Goal: Task Accomplishment & Management: Complete application form

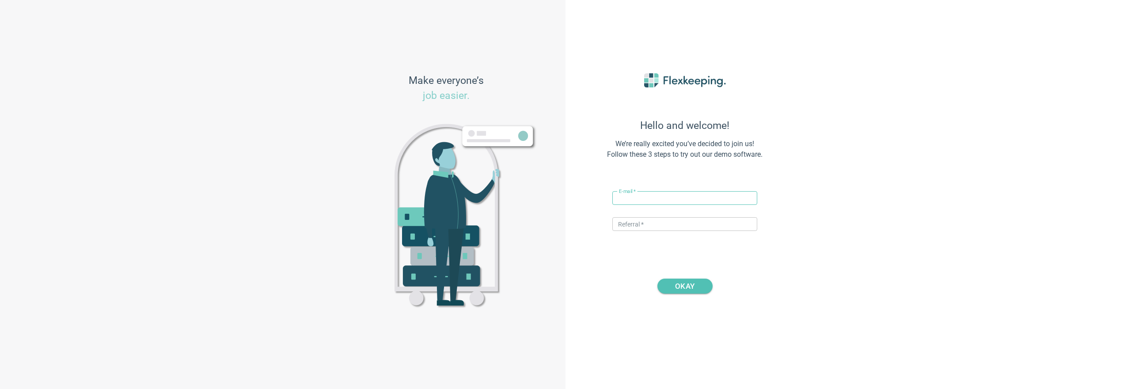
click at [660, 199] on input "text" at bounding box center [685, 198] width 145 height 14
click at [646, 198] on input "[EMAIL_ADDRESS][DOMAIN_NAME]" at bounding box center [685, 198] width 145 height 14
type input "[EMAIL_ADDRESS][DOMAIN_NAME]"
click at [648, 221] on input "text" at bounding box center [685, 224] width 145 height 14
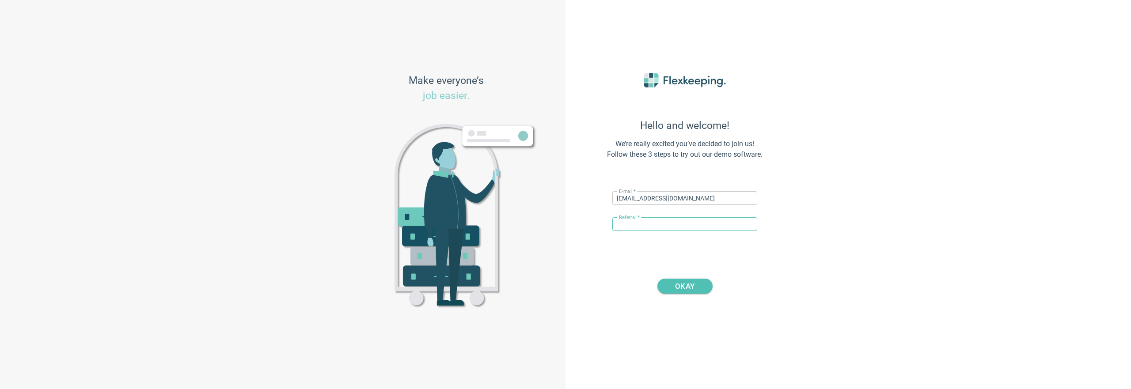
type input "DIGITALMAGIC"
click at [681, 283] on span "OKAY" at bounding box center [684, 286] width 19 height 15
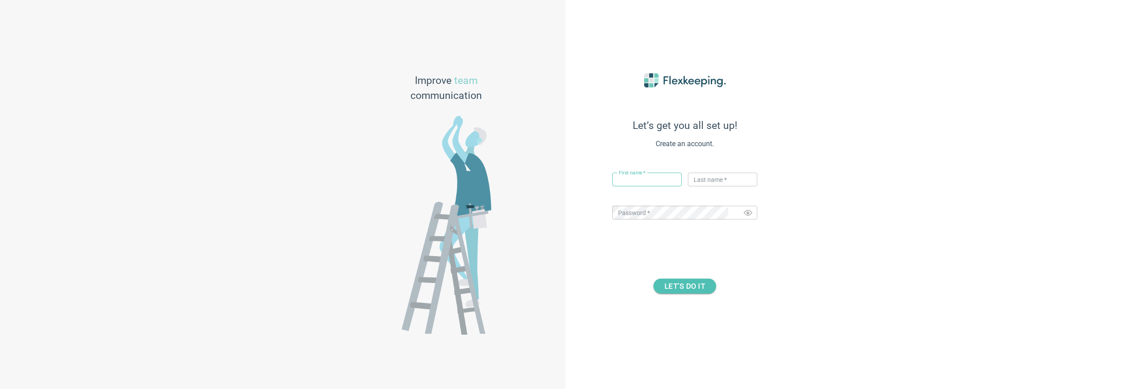
click at [652, 183] on input "text" at bounding box center [647, 180] width 69 height 14
type input "asd"
click at [715, 183] on input "text" at bounding box center [722, 180] width 69 height 14
type input "asd"
click at [690, 289] on span "LET’S DO IT" at bounding box center [685, 286] width 41 height 15
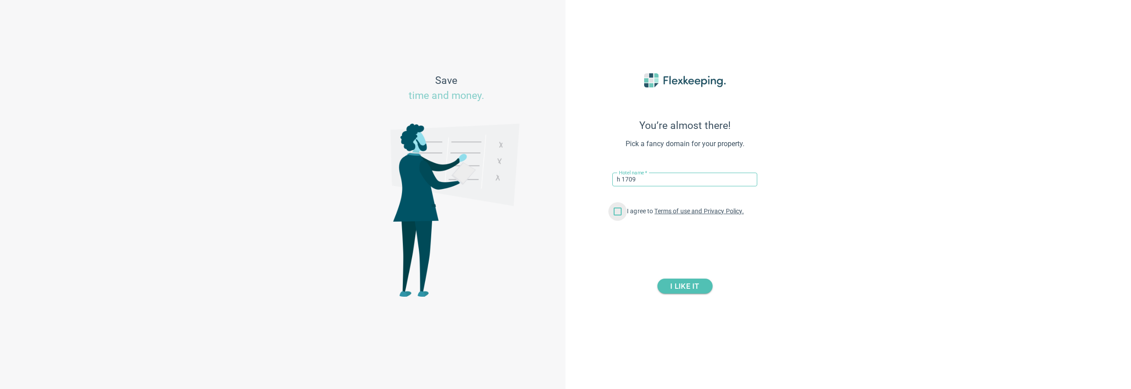
type input "h 1709"
drag, startPoint x: 617, startPoint y: 213, endPoint x: 644, endPoint y: 236, distance: 35.8
click at [617, 213] on input "I agree to Terms of use and Privacy Policy." at bounding box center [618, 213] width 19 height 19
checkbox input "true"
click at [725, 309] on div "You’re almost there! Pick a fancy domain for your property. Hotel name   * h 17…" at bounding box center [685, 194] width 194 height 287
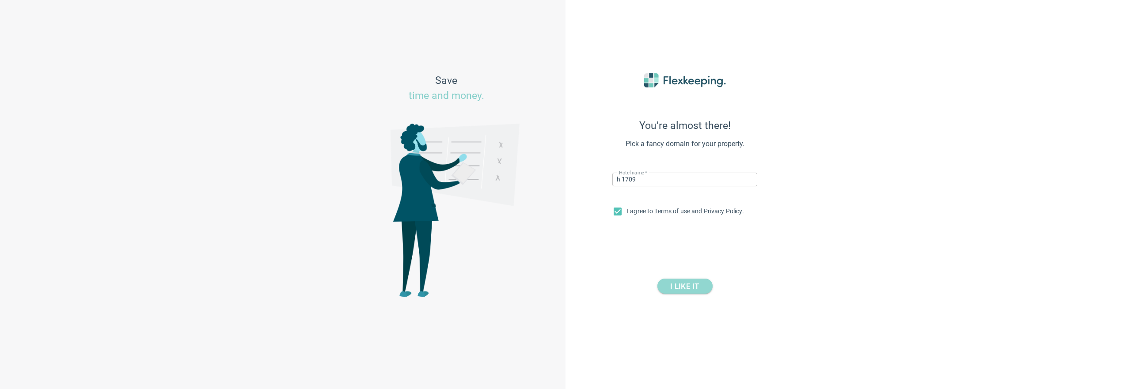
click at [697, 292] on span "I LIKE IT" at bounding box center [684, 286] width 29 height 15
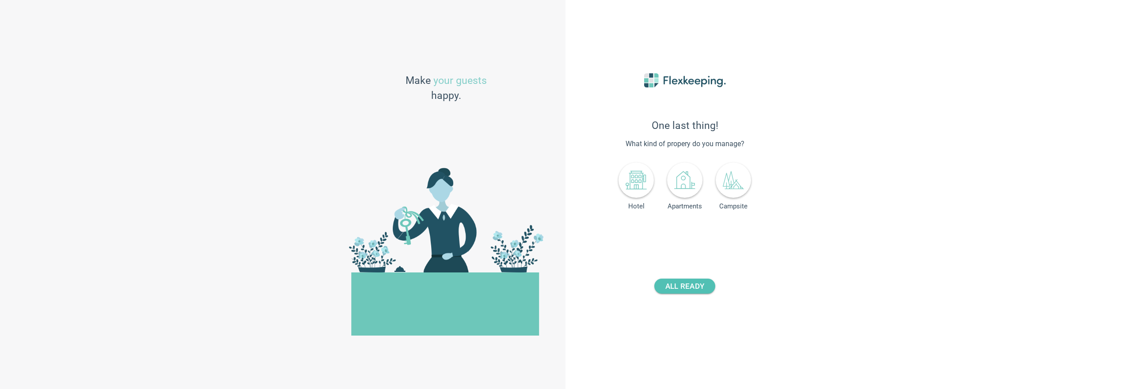
click at [649, 183] on div at bounding box center [636, 180] width 35 height 35
click at [719, 228] on button "+" at bounding box center [723, 233] width 15 height 15
type input "1"
click at [712, 244] on div "One last thing! What kind of propery do you manage? Hotel Apartments Campsite N…" at bounding box center [685, 194] width 194 height 287
click at [685, 291] on span "ALL READY" at bounding box center [685, 286] width 39 height 15
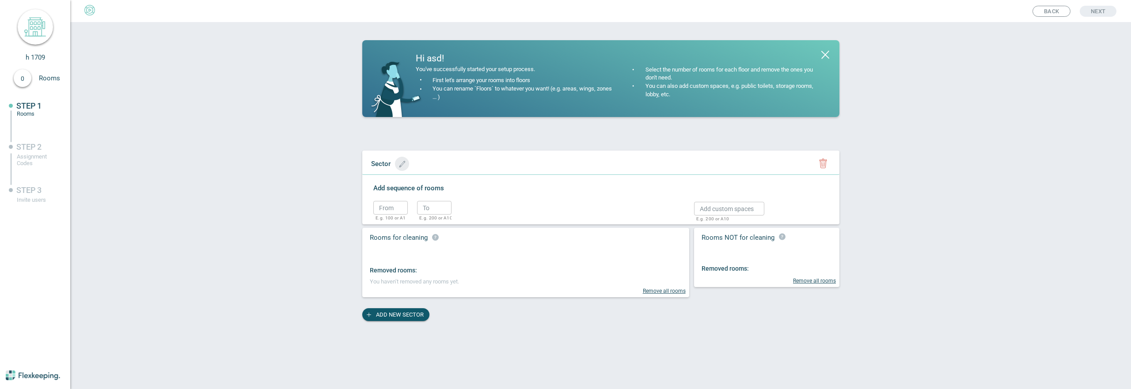
click at [406, 164] on span "button" at bounding box center [402, 164] width 10 height 7
drag, startPoint x: 409, startPoint y: 167, endPoint x: 415, endPoint y: 166, distance: 6.3
click at [411, 167] on input "text" at bounding box center [403, 164] width 73 height 14
type input "Sprat 1"
click at [468, 164] on circle "button" at bounding box center [474, 165] width 13 height 13
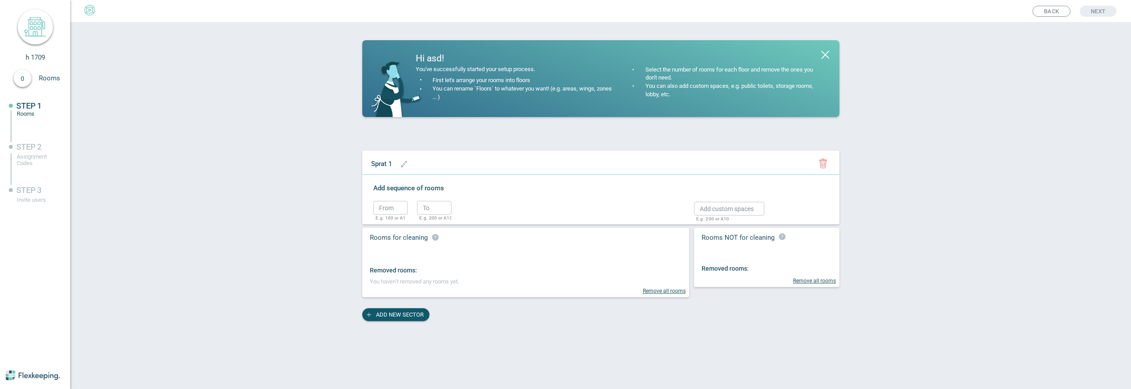
click at [391, 199] on div "From ​ E.g. 100 or A1" at bounding box center [390, 211] width 34 height 26
click at [399, 210] on input "text" at bounding box center [390, 208] width 34 height 14
type input "100"
click at [437, 205] on input "text" at bounding box center [434, 208] width 34 height 14
type input "110"
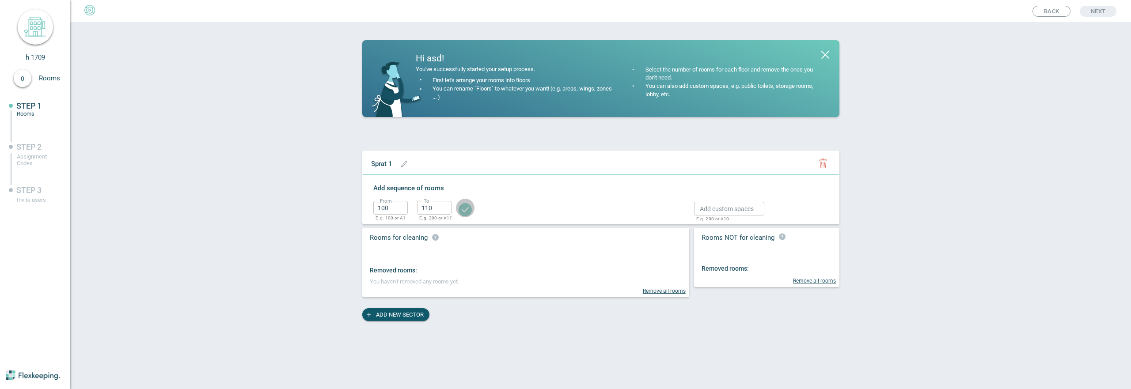
click at [465, 211] on icon "button" at bounding box center [465, 209] width 7 height 5
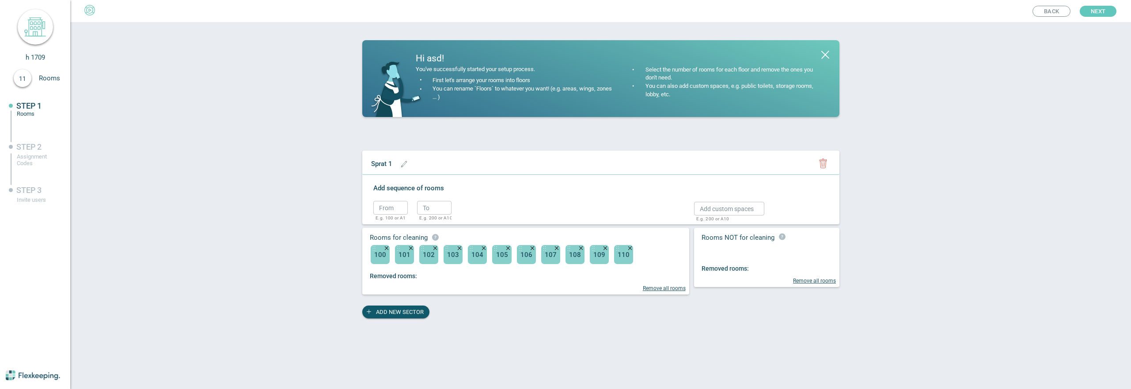
click at [1095, 8] on span "Next" at bounding box center [1098, 11] width 15 height 11
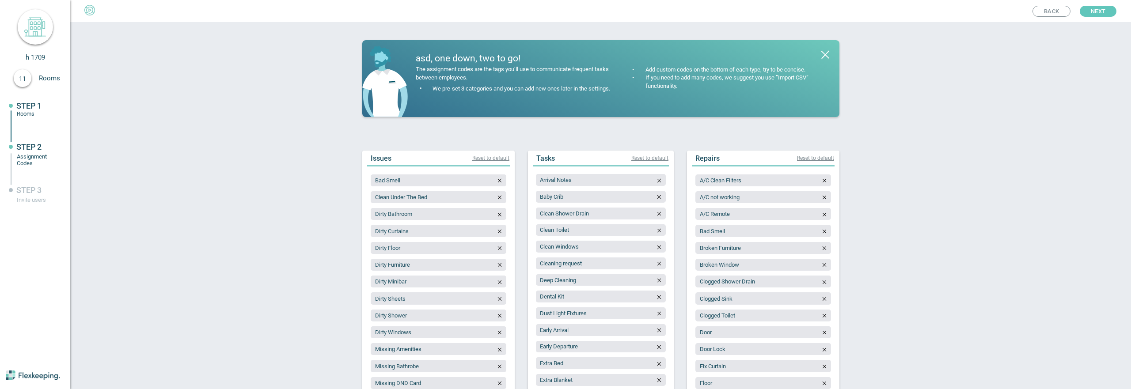
click at [1095, 8] on span "Next" at bounding box center [1098, 11] width 15 height 11
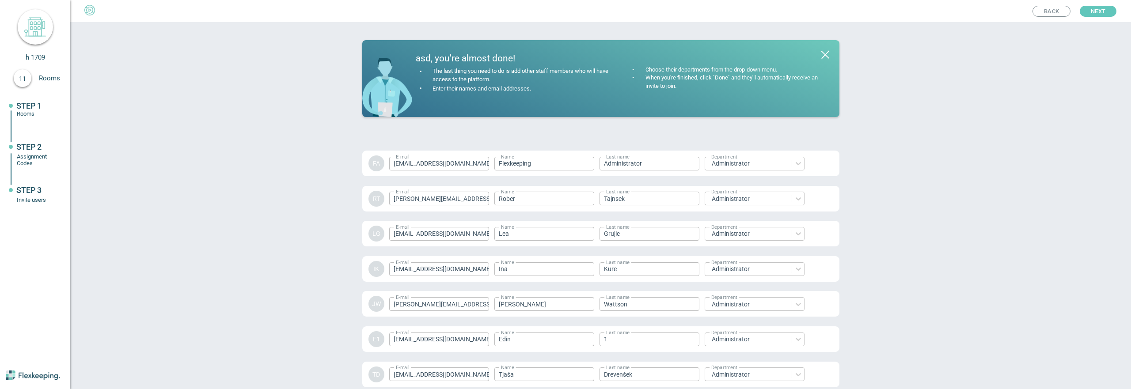
scroll to position [1220, 0]
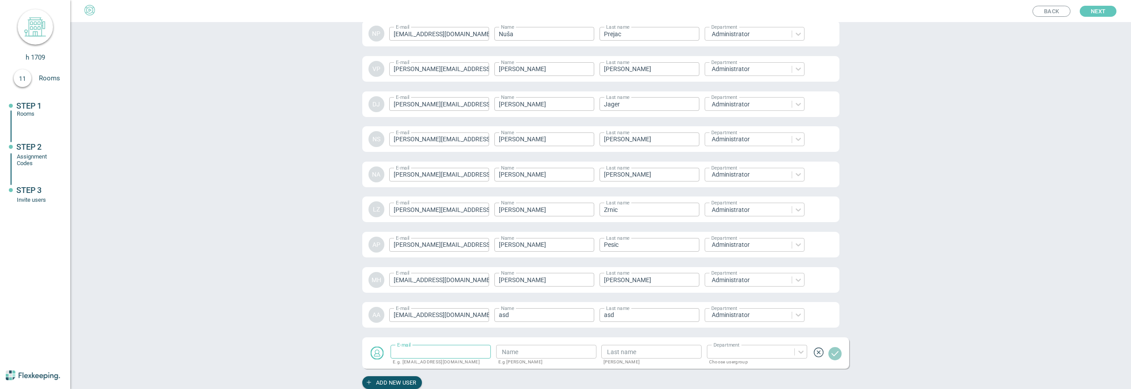
click at [1103, 8] on span "Next" at bounding box center [1098, 11] width 15 height 11
